Goal: Information Seeking & Learning: Get advice/opinions

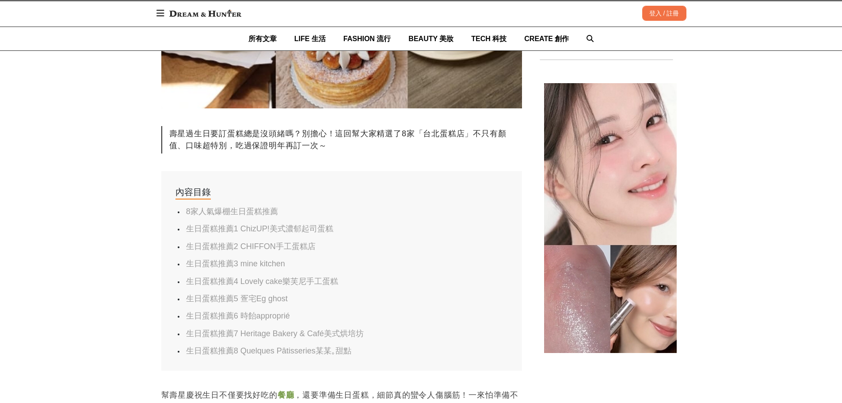
scroll to position [354, 0]
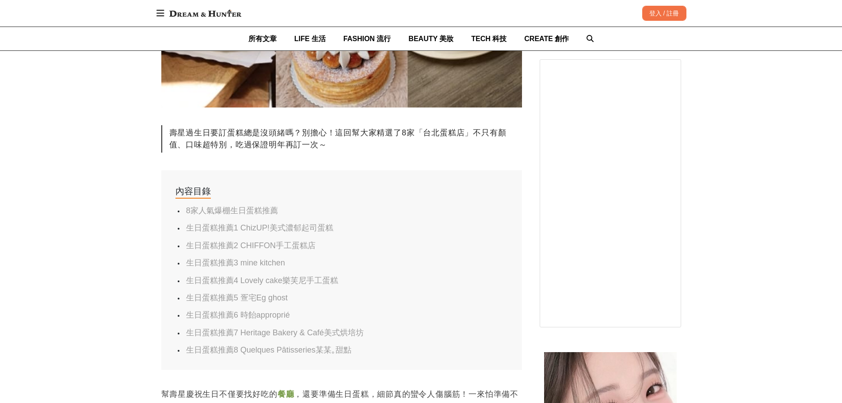
click at [303, 279] on link "生日蛋糕推薦4 Lovely cake樂芙尼手工蛋糕" at bounding box center [262, 280] width 152 height 9
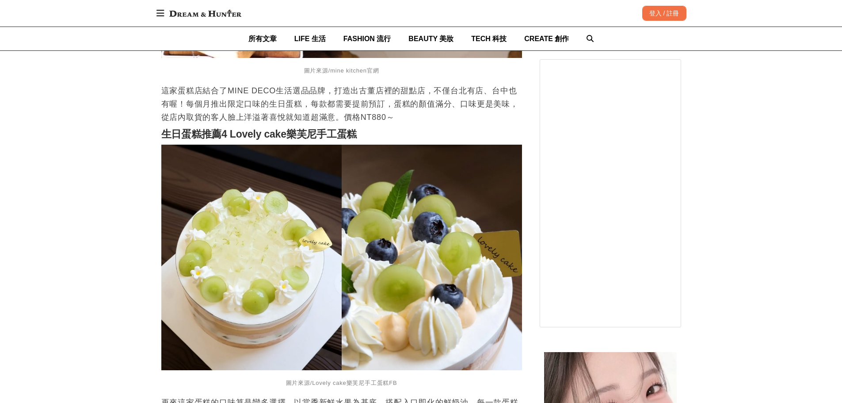
scroll to position [1619, 0]
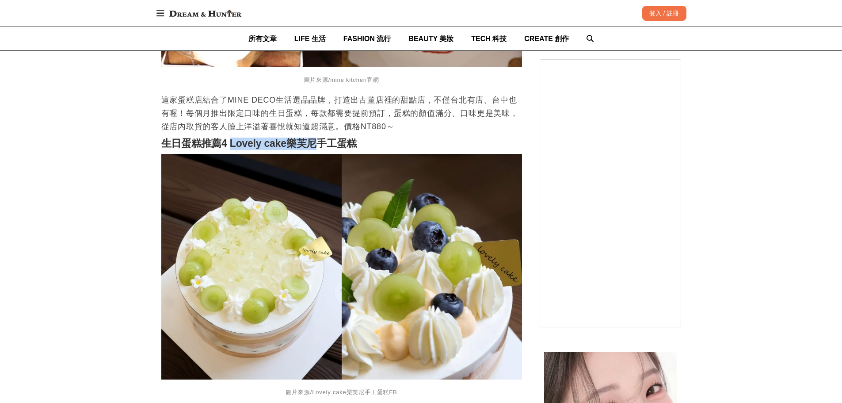
drag, startPoint x: 231, startPoint y: 148, endPoint x: 319, endPoint y: 153, distance: 88.1
click at [319, 149] on strong "生日蛋糕推薦4 Lovely cake樂芙尼手工蛋糕" at bounding box center [259, 143] width 196 height 11
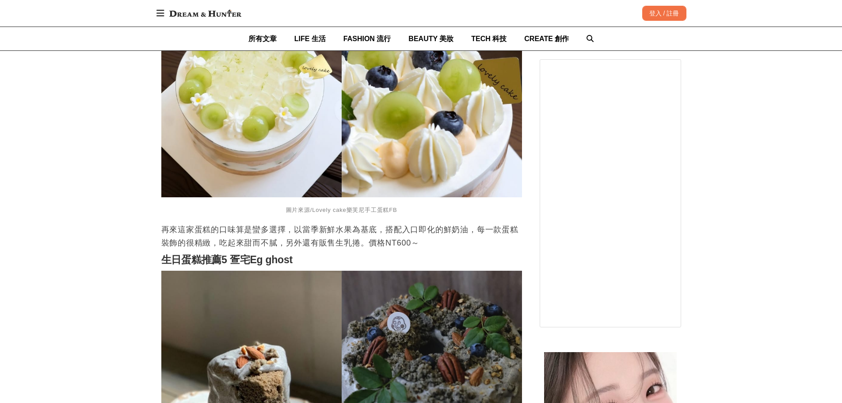
scroll to position [1884, 0]
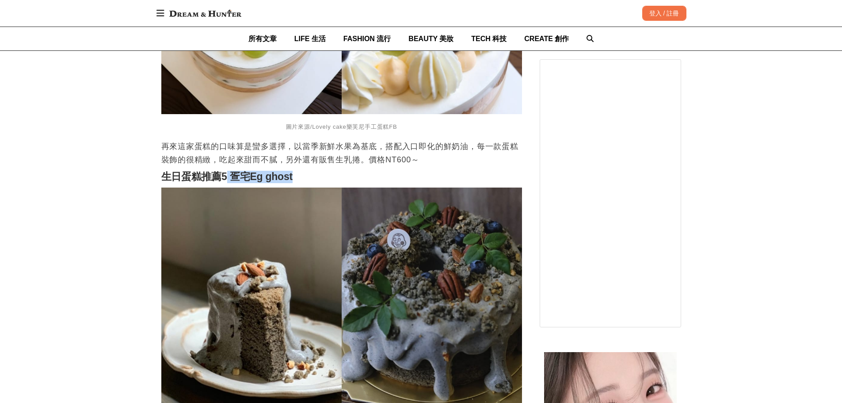
drag, startPoint x: 228, startPoint y: 179, endPoint x: 296, endPoint y: 177, distance: 67.7
click at [296, 177] on h2 "生日蛋糕推薦5 疍宅Eg ghost" at bounding box center [341, 177] width 361 height 12
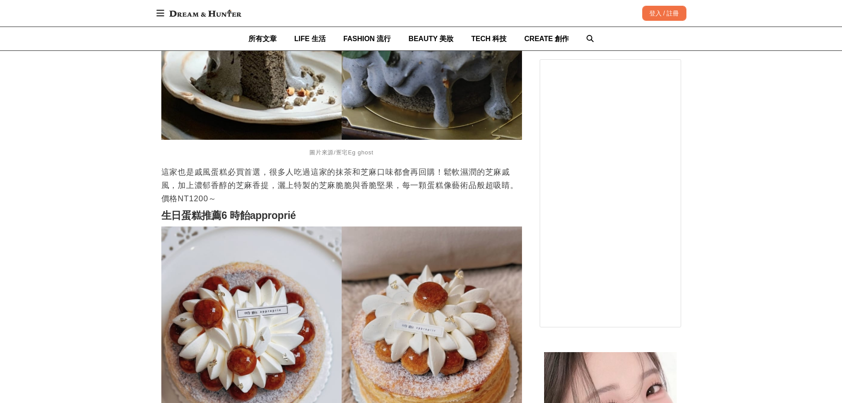
scroll to position [2238, 0]
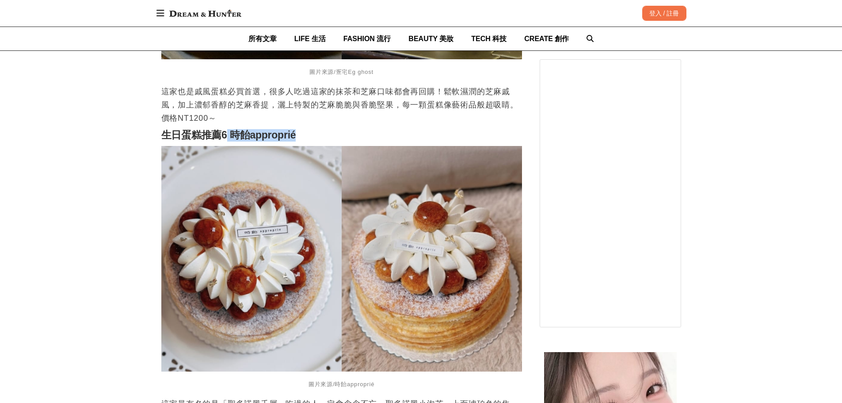
drag, startPoint x: 229, startPoint y: 136, endPoint x: 301, endPoint y: 139, distance: 72.6
click at [301, 139] on h2 "生日蛋糕推薦6 時飴approprié" at bounding box center [341, 135] width 361 height 12
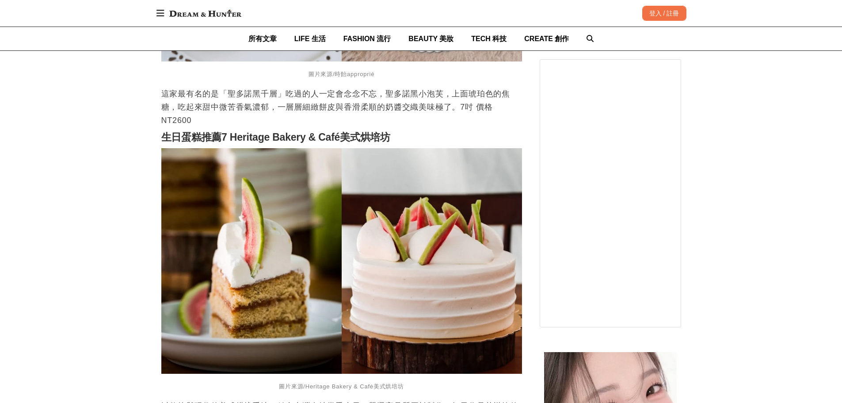
scroll to position [2547, 0]
drag, startPoint x: 234, startPoint y: 141, endPoint x: 343, endPoint y: 141, distance: 109.2
click at [343, 141] on strong "生日蛋糕推薦7 Heritage Bakery & Café美式烘培坊" at bounding box center [276, 137] width 230 height 11
drag, startPoint x: 257, startPoint y: 135, endPoint x: 242, endPoint y: 145, distance: 17.9
click at [256, 135] on strong "生日蛋糕推薦7 Heritage Bakery & Café美式烘培坊" at bounding box center [276, 137] width 230 height 11
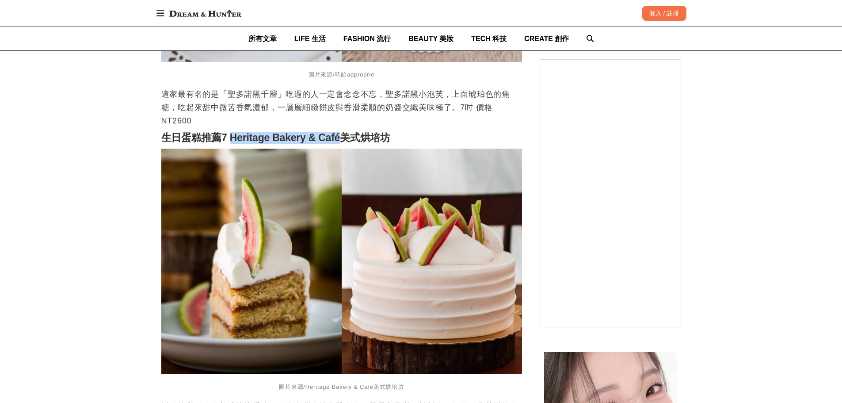
drag, startPoint x: 232, startPoint y: 141, endPoint x: 347, endPoint y: 142, distance: 115.0
click at [347, 142] on strong "生日蛋糕推薦7 Heritage Bakery & Café美式烘培坊" at bounding box center [276, 137] width 230 height 11
